Goal: Transaction & Acquisition: Register for event/course

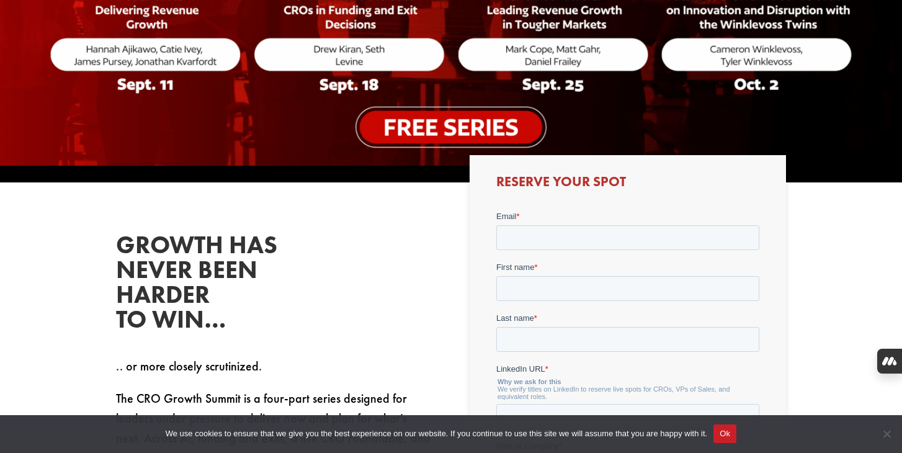
scroll to position [384, 0]
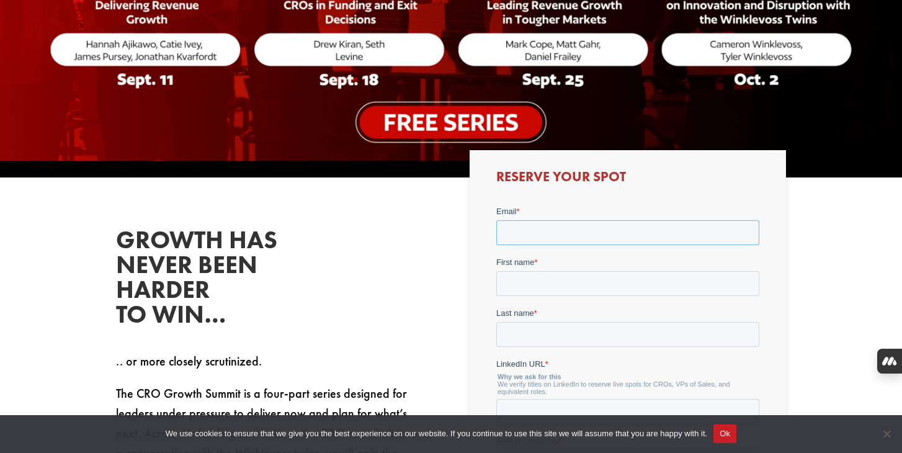
click at [521, 232] on input "Email *" at bounding box center [626, 232] width 263 height 25
type input "[PERSON_NAME][EMAIL_ADDRESS][DOMAIN_NAME]"
click at [560, 283] on input "First name *" at bounding box center [626, 282] width 263 height 25
type input "[PERSON_NAME]"
type input "Talbot"
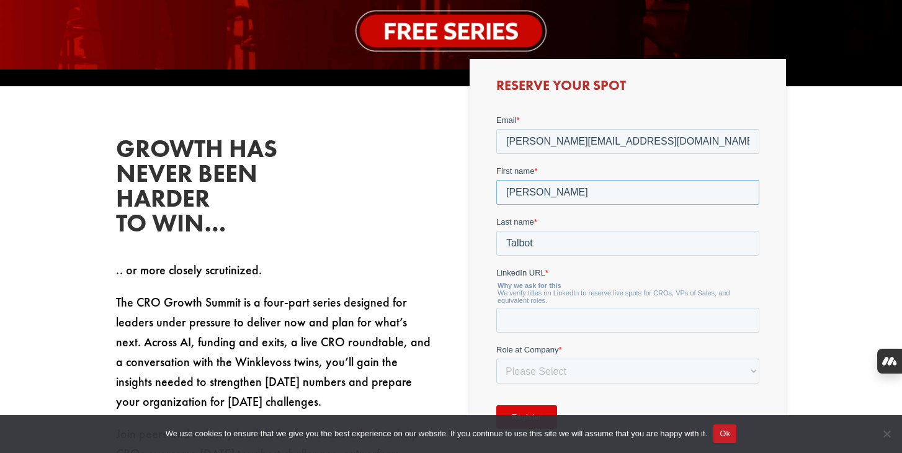
scroll to position [486, 0]
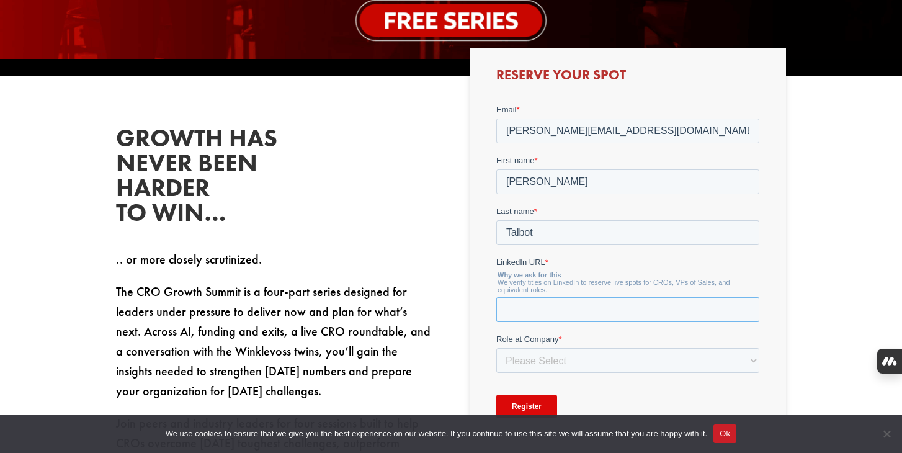
click at [558, 315] on input "LinkedIn URL *" at bounding box center [626, 308] width 263 height 25
paste input "[URL][DOMAIN_NAME]"
type input "[URL][DOMAIN_NAME]"
click at [536, 359] on select "Please Select C-Level (CRO, CSO, etc) Senior Leadership (VP of Sales, VP of Ena…" at bounding box center [626, 359] width 263 height 25
select select "C-Level (CRO, CSO, etc)"
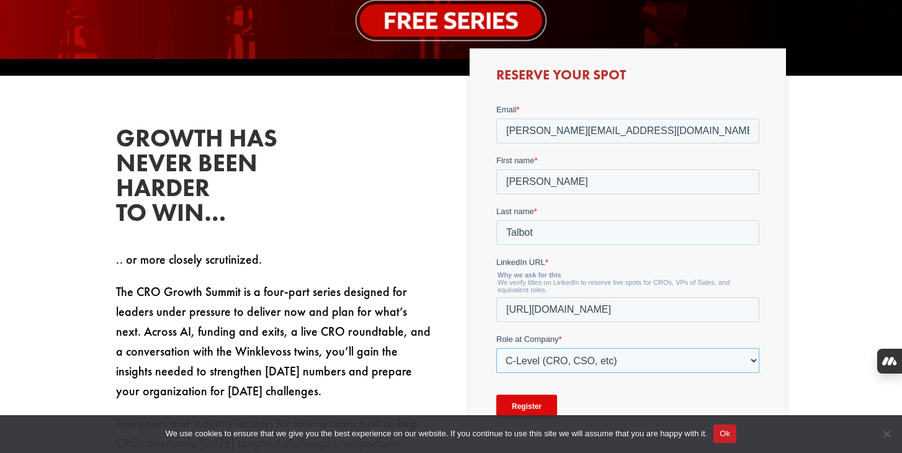
click at [495, 347] on select "Please Select C-Level (CRO, CSO, etc) Senior Leadership (VP of Sales, VP of Ena…" at bounding box center [626, 359] width 263 height 25
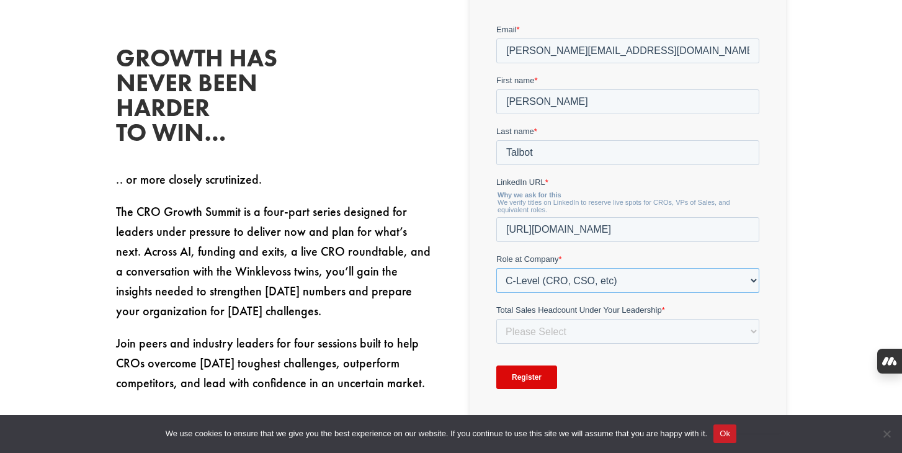
scroll to position [615, 0]
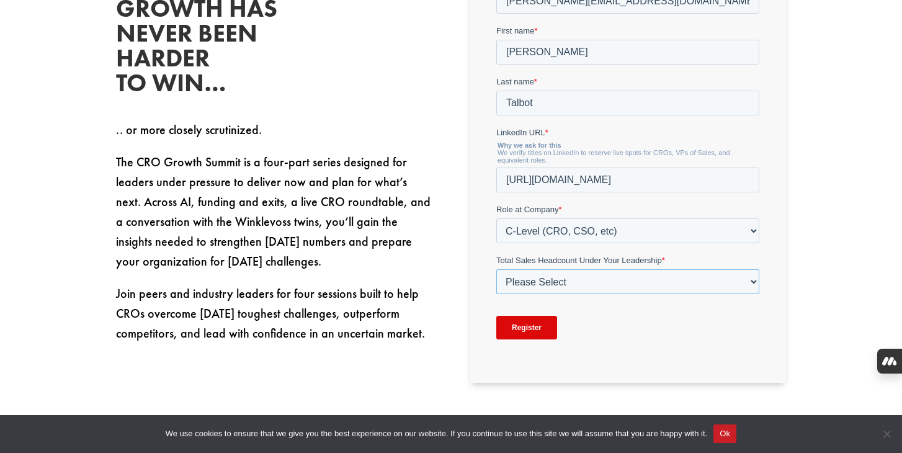
click at [553, 284] on select "Please Select Just Me 1-9 [PHONE_NUMBER] [PHONE_NUMBER]+" at bounding box center [626, 281] width 263 height 25
click at [495, 294] on select "Please Select Just Me 1-9 [PHONE_NUMBER] [PHONE_NUMBER]+" at bounding box center [626, 281] width 263 height 25
click at [543, 289] on select "Please Select Just Me 1-9 [PHONE_NUMBER] [PHONE_NUMBER]+" at bounding box center [626, 281] width 263 height 25
select select "1-9"
click at [495, 294] on select "Please Select Just Me 1-9 [PHONE_NUMBER] [PHONE_NUMBER]+" at bounding box center [626, 281] width 263 height 25
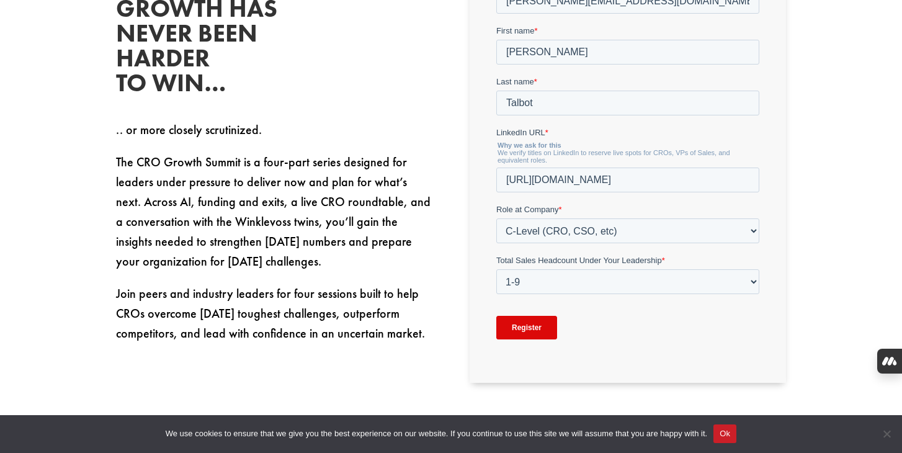
click at [539, 334] on input "Register" at bounding box center [525, 328] width 61 height 24
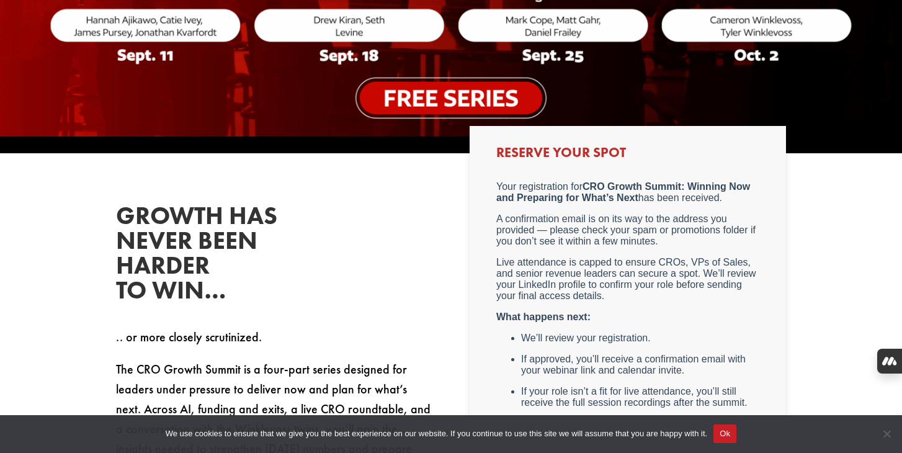
scroll to position [0, 0]
